Goal: Task Accomplishment & Management: Use online tool/utility

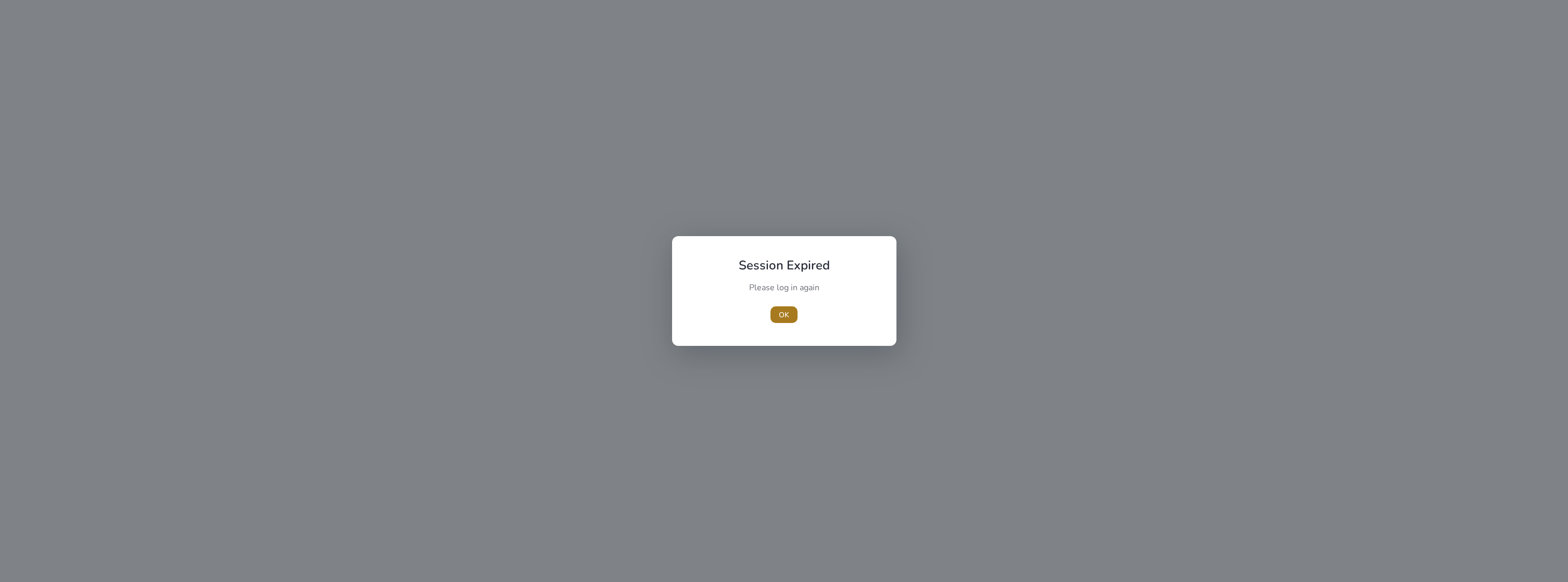
click at [786, 317] on span "OK" at bounding box center [784, 315] width 11 height 11
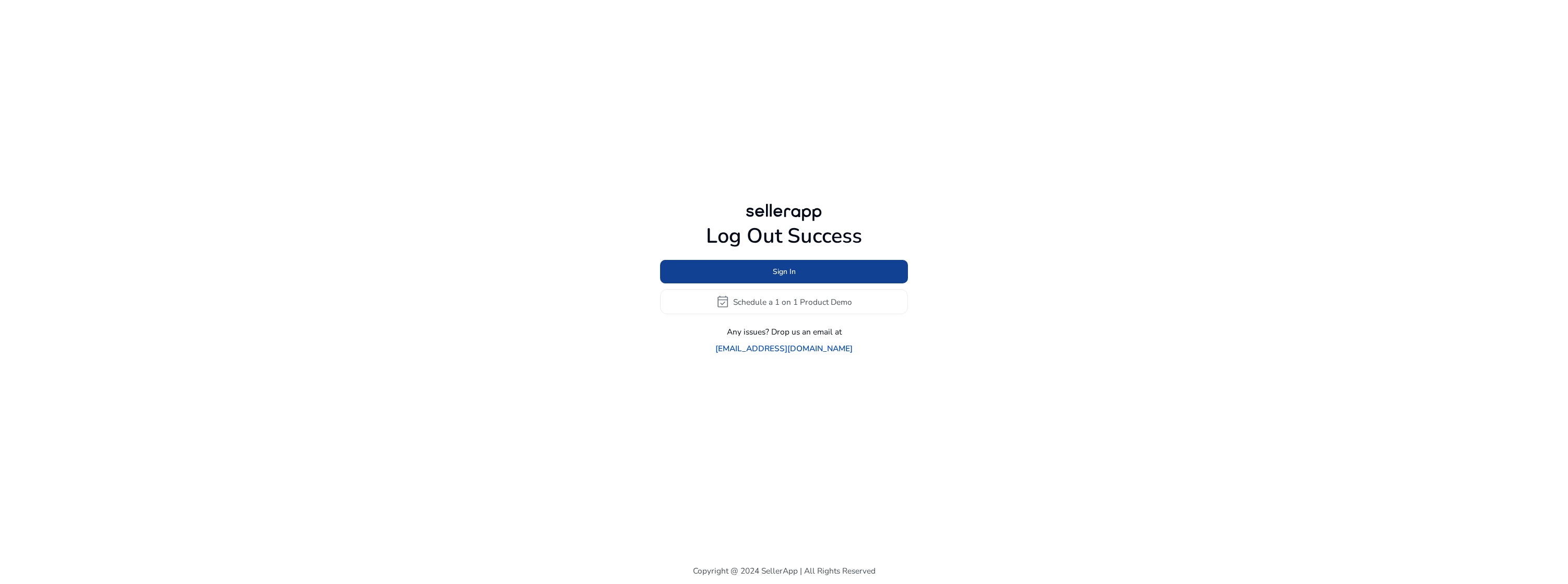
click at [800, 281] on span at bounding box center [784, 272] width 248 height 25
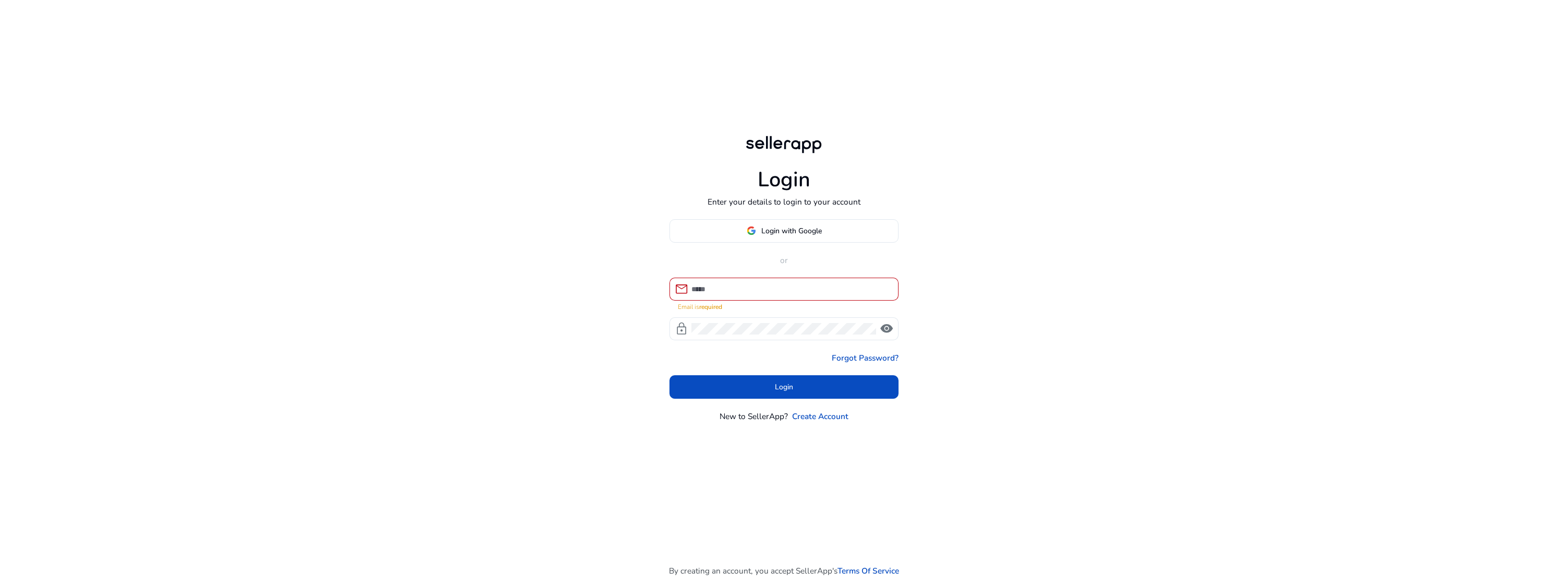
type input "**********"
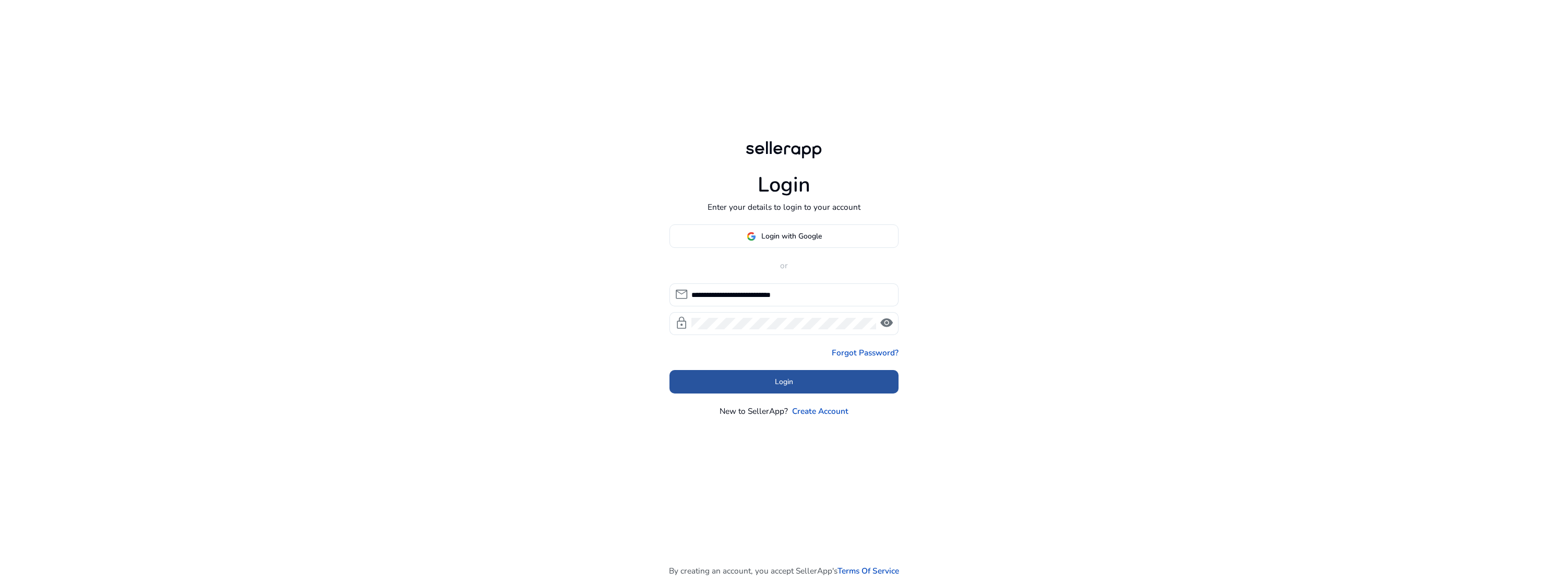
click at [754, 387] on span at bounding box center [785, 382] width 230 height 25
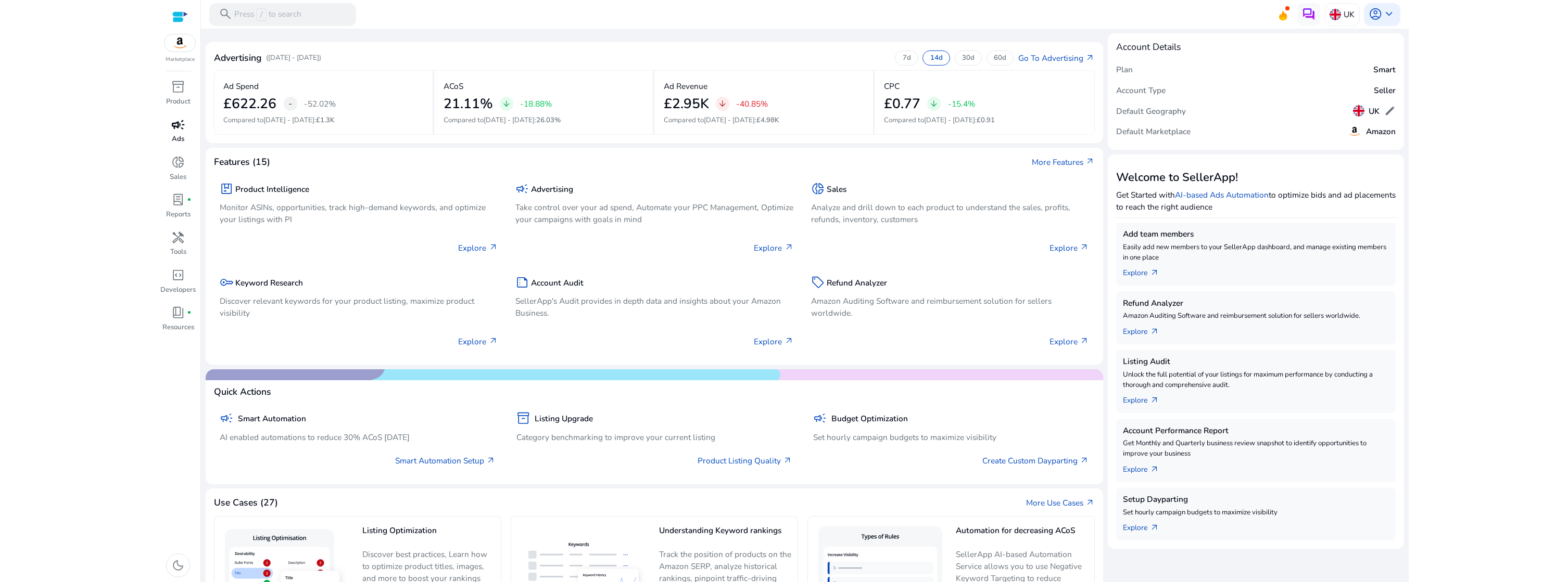
click at [173, 130] on span "campaign" at bounding box center [178, 124] width 13 height 13
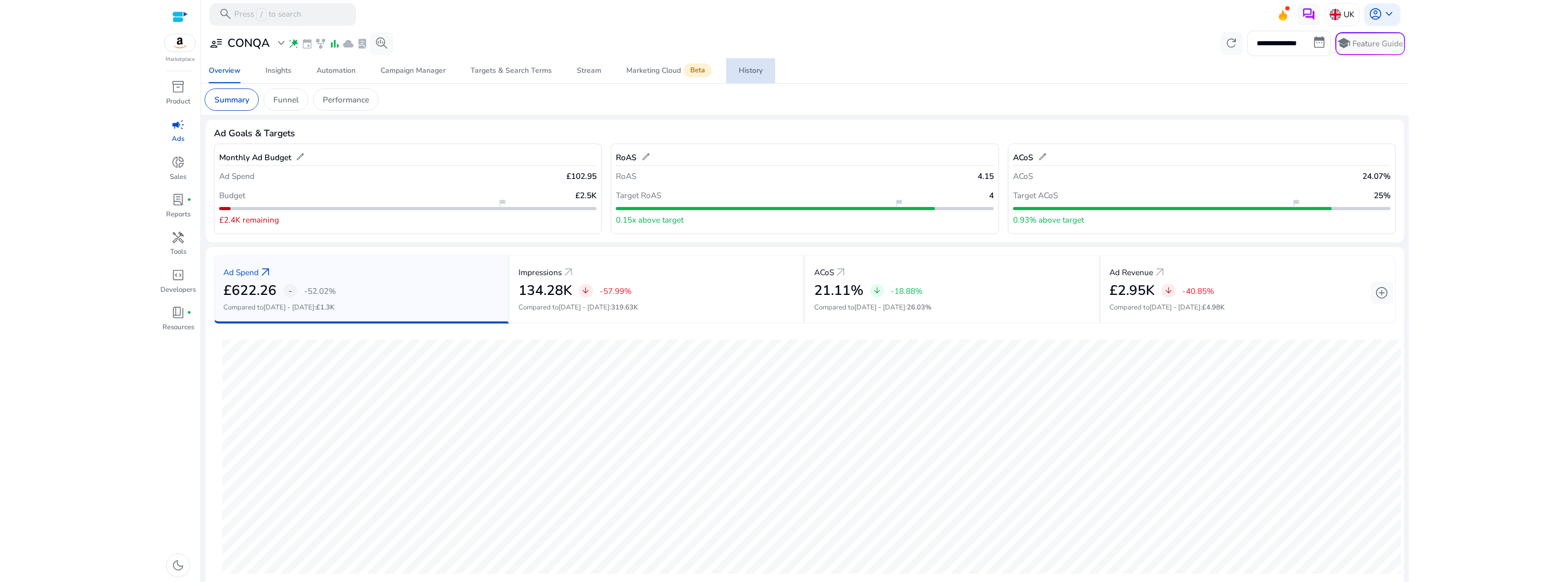
click at [751, 67] on div "History" at bounding box center [751, 70] width 24 height 7
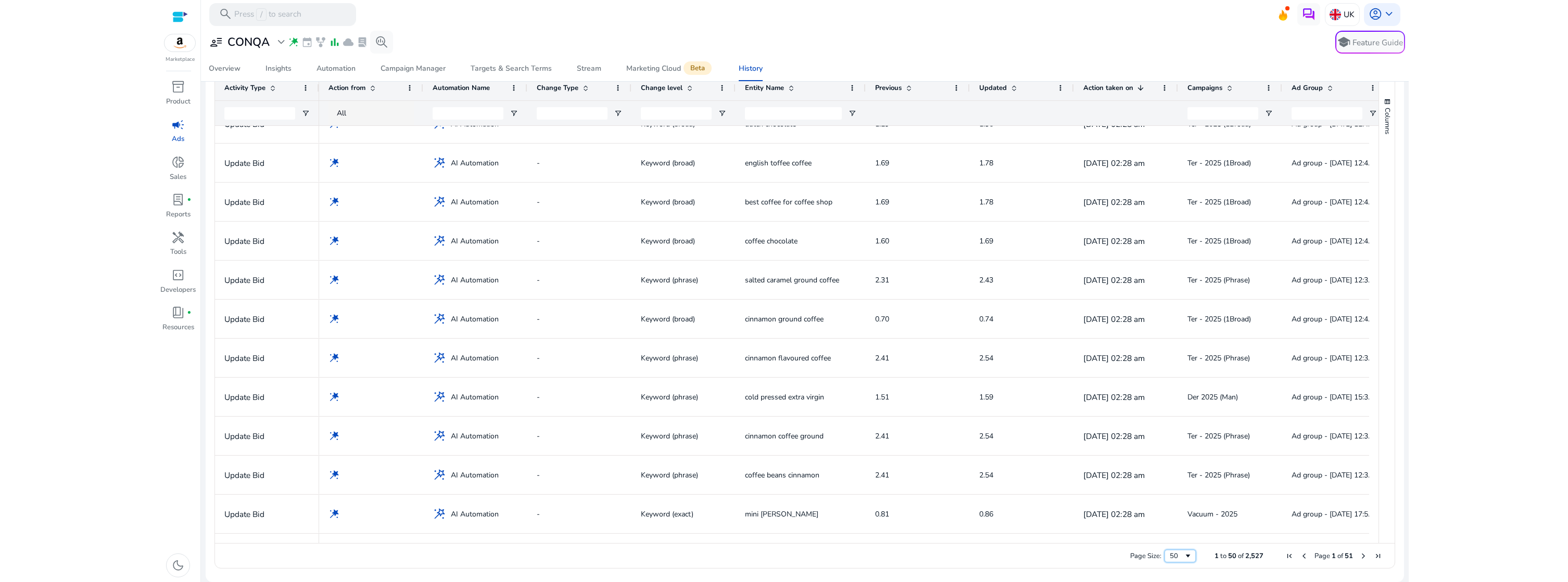
click at [1175, 560] on div "50" at bounding box center [1177, 556] width 14 height 9
click at [1361, 557] on span "Next Page" at bounding box center [1364, 556] width 8 height 8
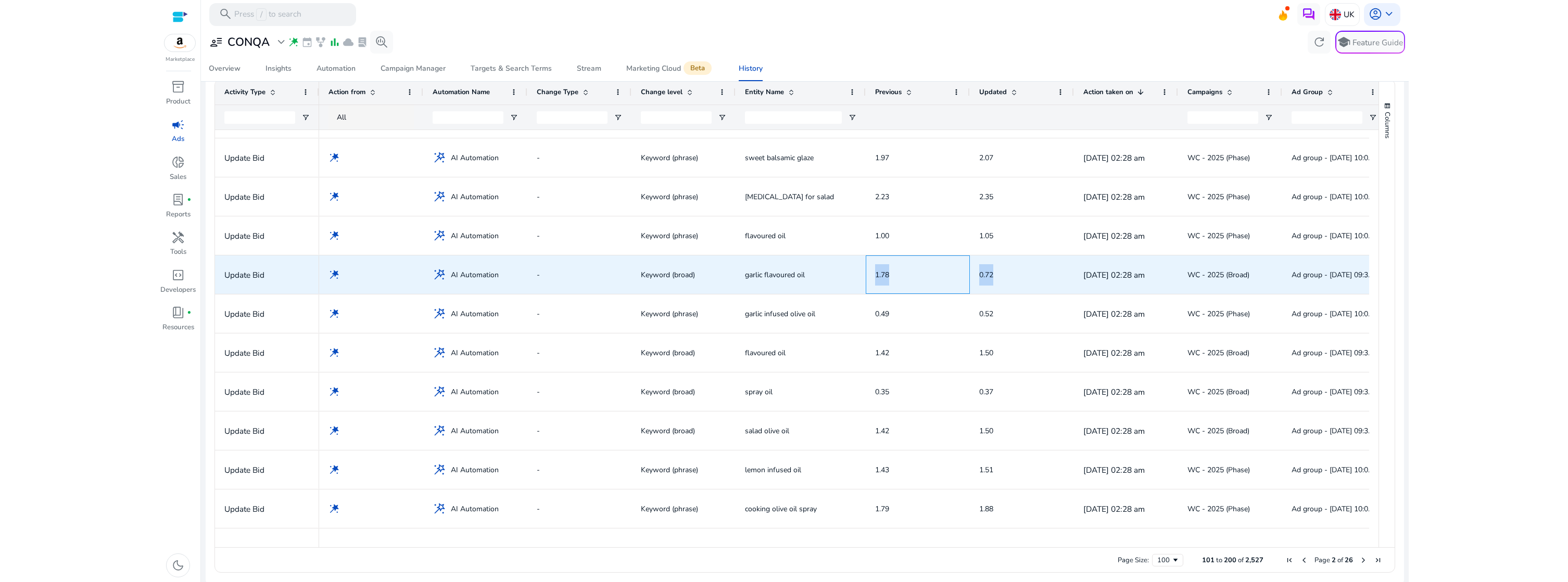
drag, startPoint x: 875, startPoint y: 272, endPoint x: 1011, endPoint y: 278, distance: 136.1
click at [1011, 278] on div "wand_stars wand_stars AI Automation - Keyword (broad) garlic flavoured oil 1.78…" at bounding box center [853, 275] width 1067 height 39
